Goal: Information Seeking & Learning: Find contact information

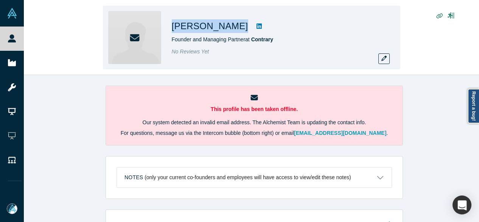
drag, startPoint x: 167, startPoint y: 25, endPoint x: 231, endPoint y: 26, distance: 64.3
click at [231, 26] on div "[PERSON_NAME] Founder and Managing Partner at Contrary No Reviews Yet" at bounding box center [251, 38] width 297 height 64
copy div "[PERSON_NAME]"
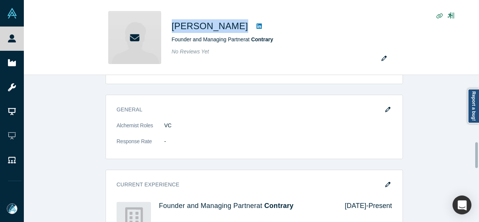
scroll to position [342, 0]
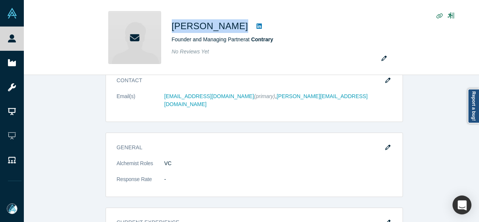
copy div "[PERSON_NAME]"
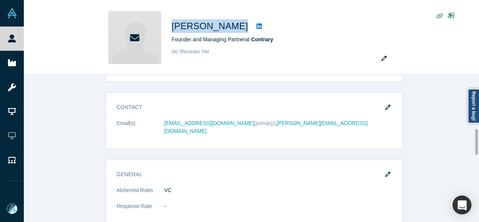
scroll to position [304, 0]
